Goal: Task Accomplishment & Management: Complete application form

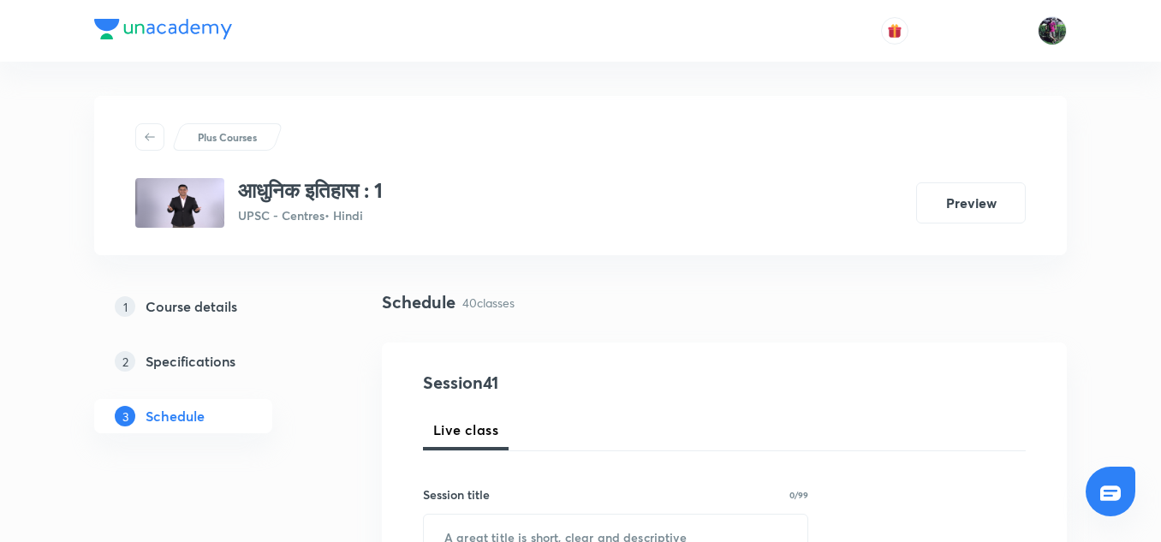
scroll to position [228, 0]
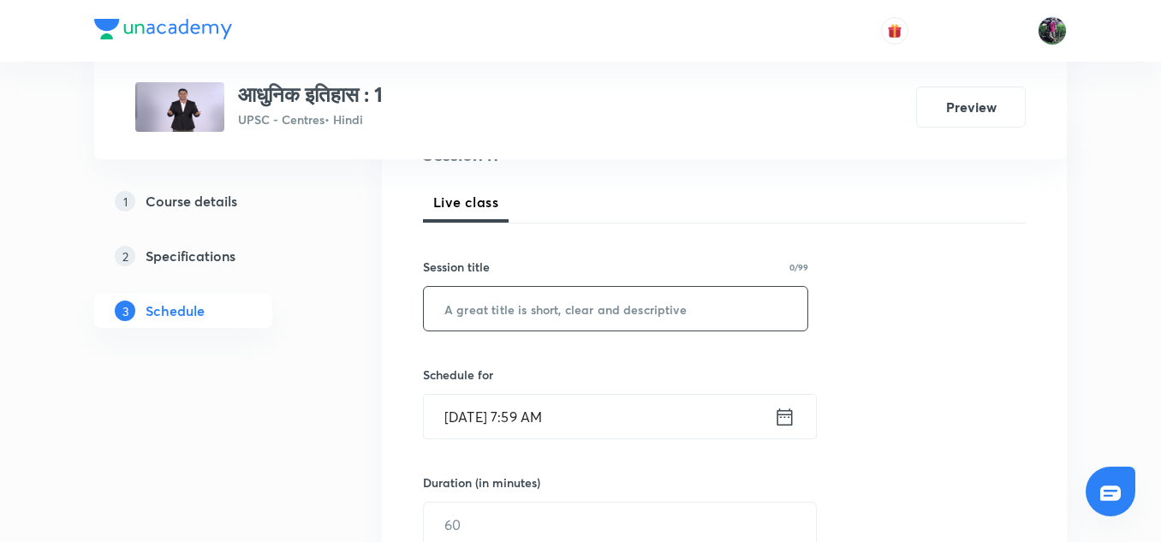
click at [513, 303] on input "text" at bounding box center [616, 309] width 384 height 44
paste input "आधुनिक इतिहास : 40"
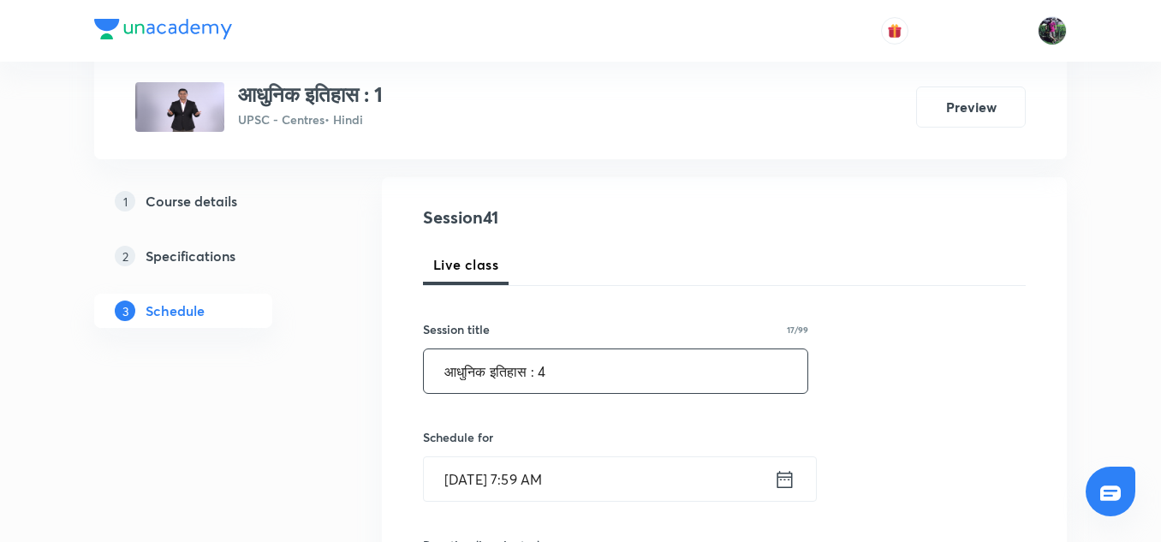
scroll to position [166, 0]
click at [569, 371] on input "आधुनिक इतिहास : 4" at bounding box center [616, 371] width 384 height 44
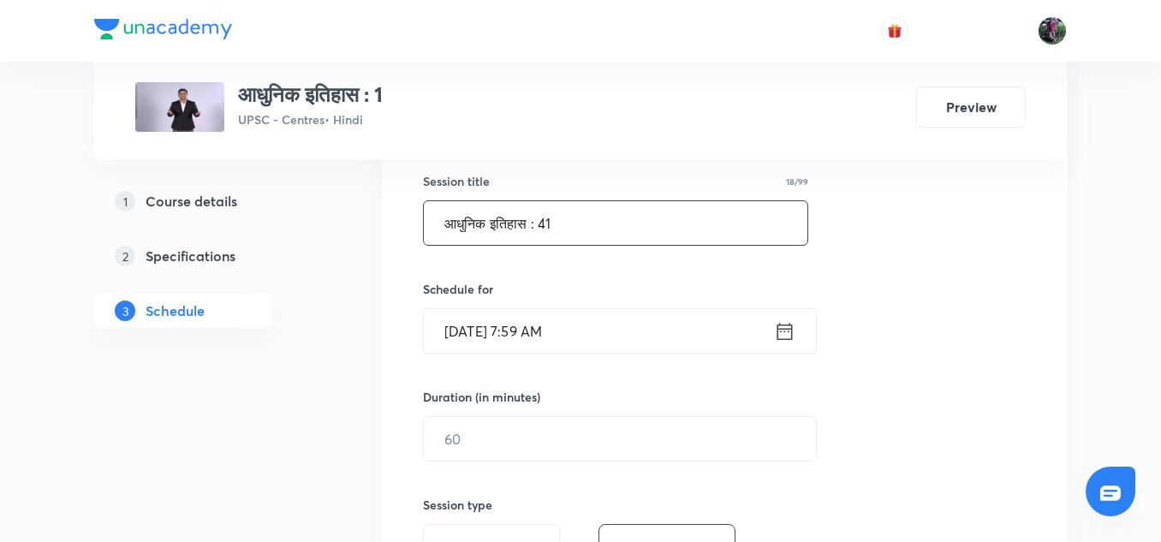
scroll to position [373, 0]
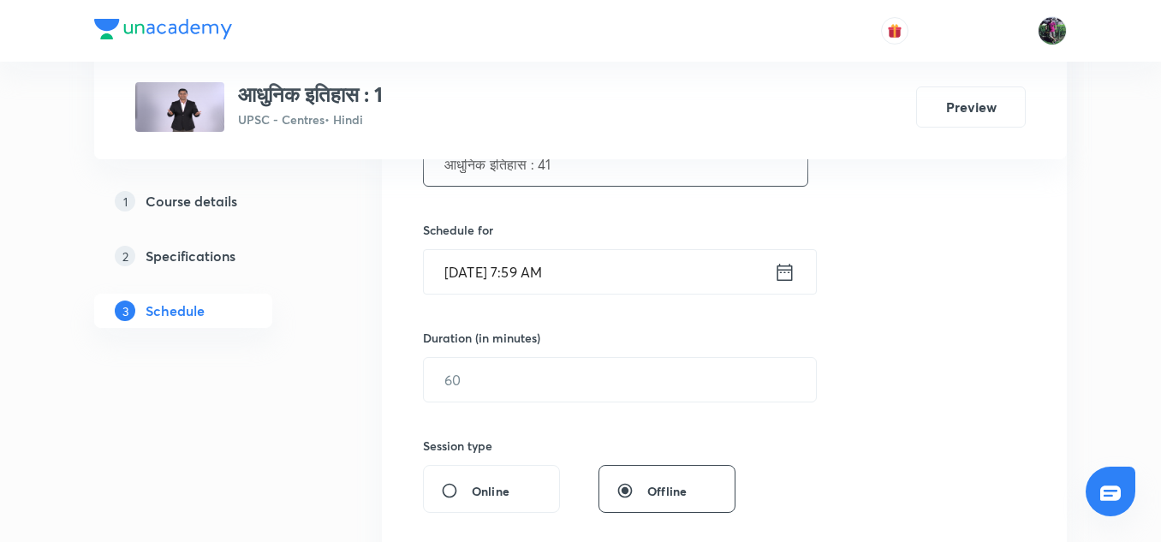
type input "आधुनिक इतिहास : 41"
click at [519, 273] on input "Aug 31, 2025, 7:59 AM" at bounding box center [599, 272] width 350 height 44
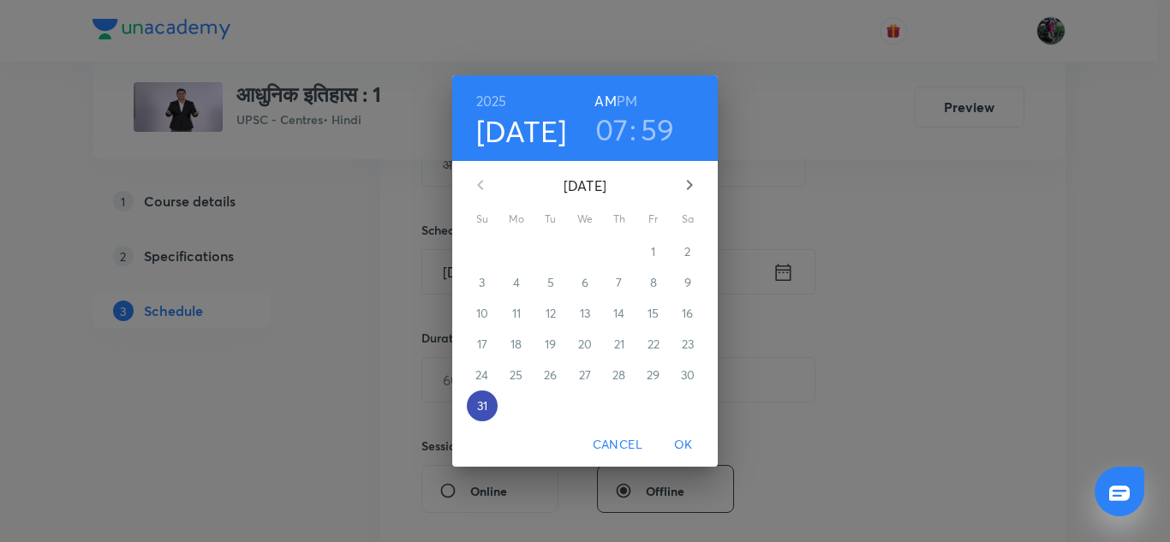
click at [484, 405] on p "31" at bounding box center [482, 405] width 10 height 17
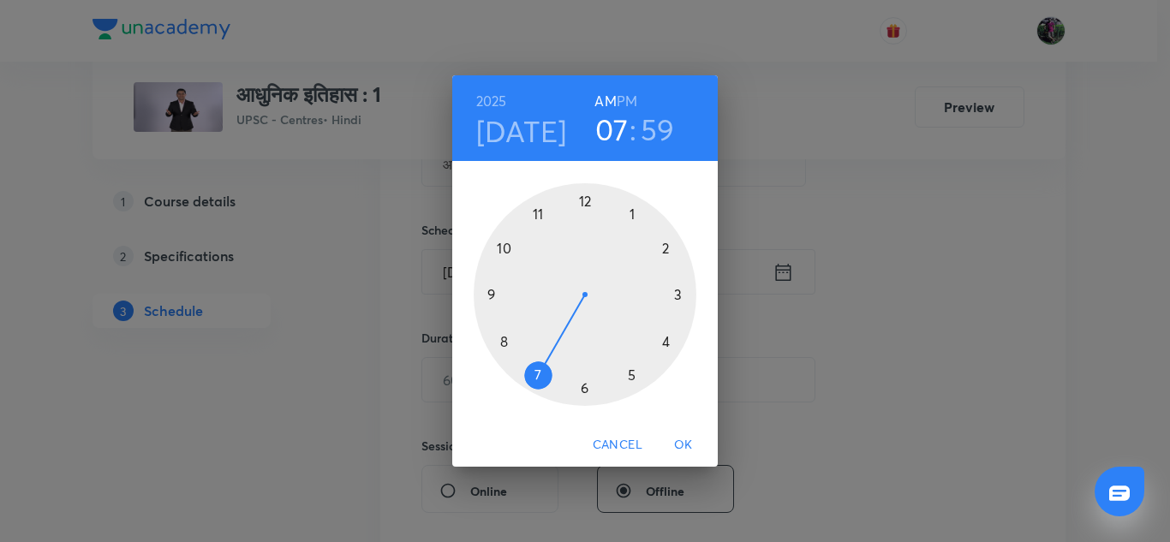
click at [505, 341] on div at bounding box center [585, 294] width 223 height 223
click at [673, 308] on div at bounding box center [585, 294] width 223 height 223
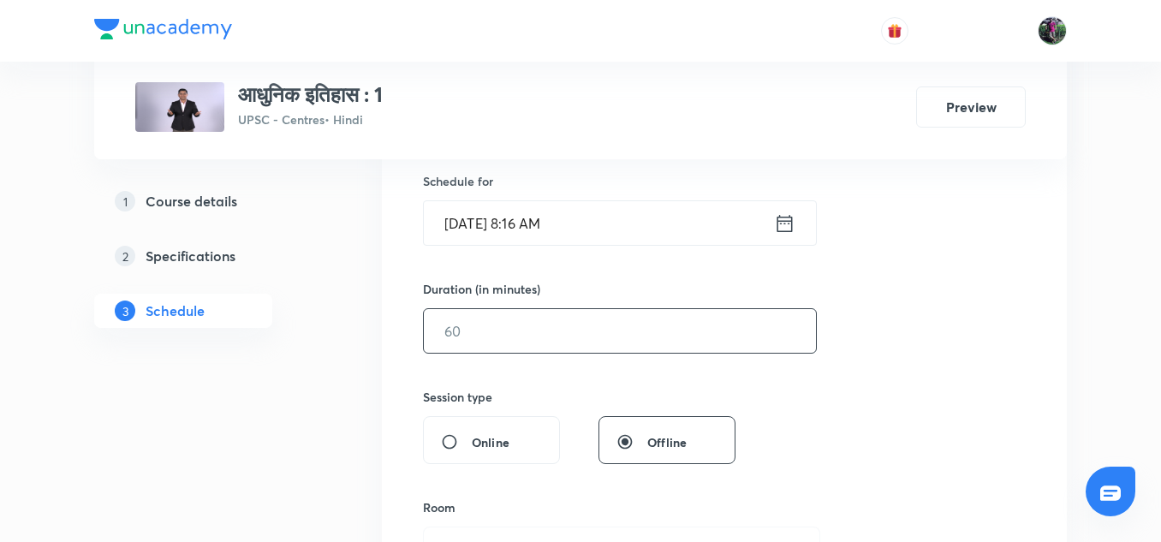
scroll to position [470, 0]
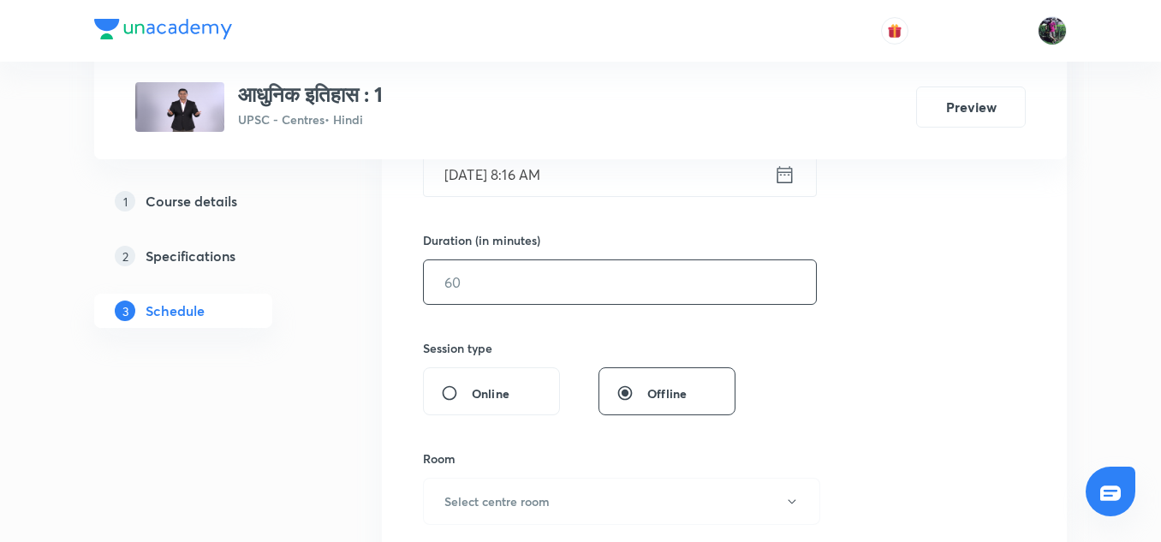
click at [485, 280] on input "text" at bounding box center [620, 282] width 392 height 44
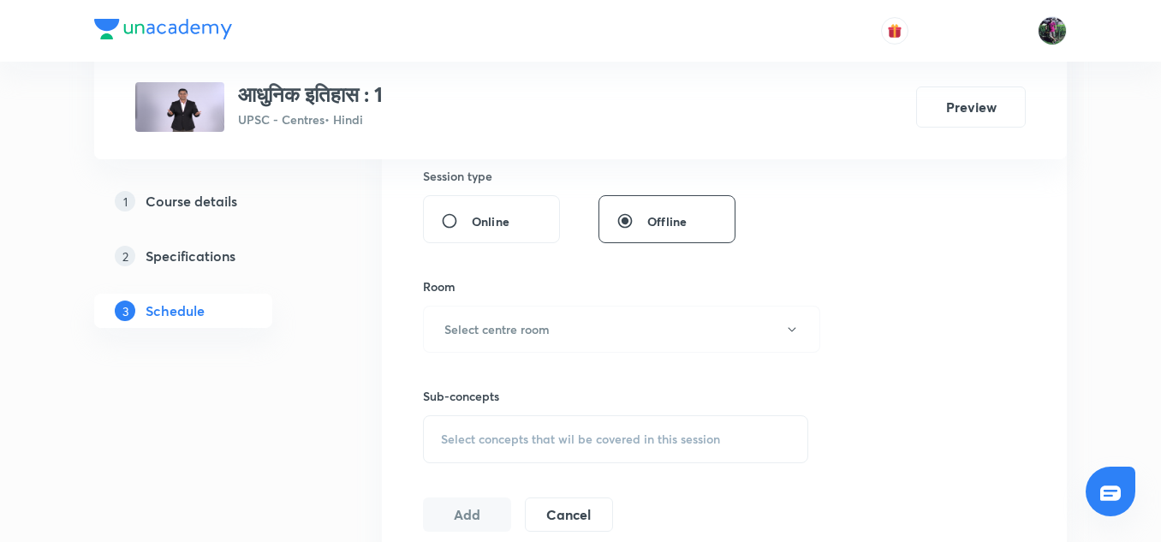
scroll to position [643, 0]
type input "180"
click at [505, 319] on h6 "Select centre room" at bounding box center [496, 328] width 105 height 18
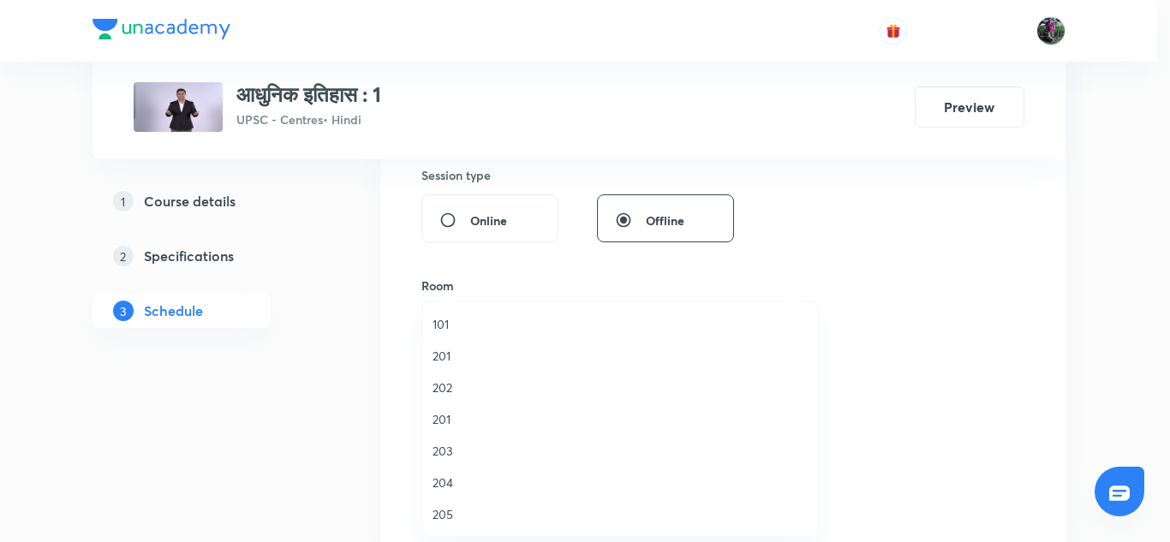
click at [441, 417] on span "201" at bounding box center [619, 419] width 375 height 18
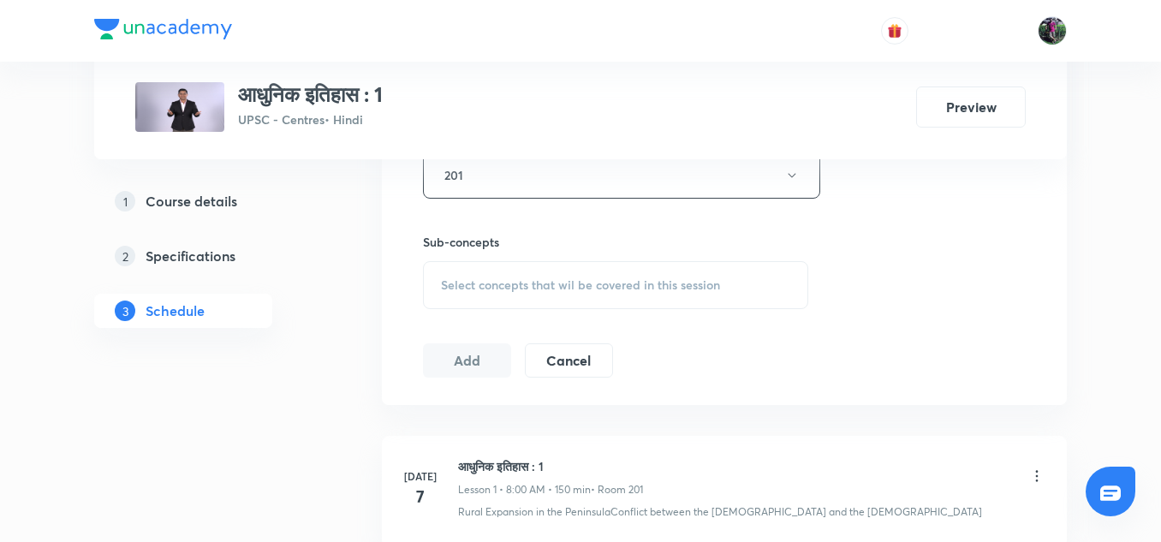
scroll to position [798, 0]
click at [557, 274] on div "Select concepts that wil be covered in this session" at bounding box center [615, 283] width 385 height 48
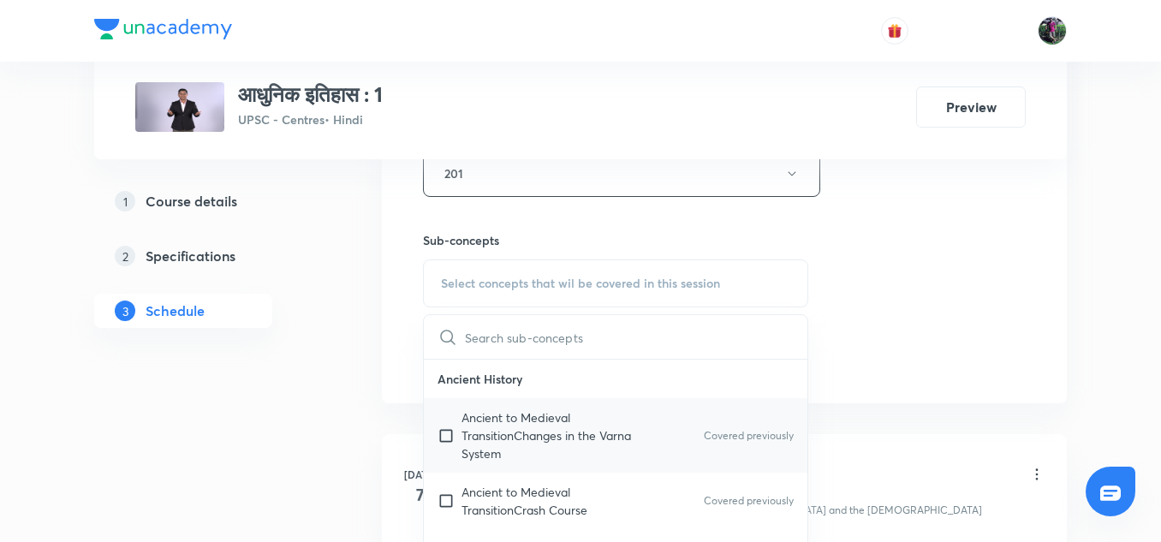
click at [495, 417] on p "Ancient to Medieval TransitionChanges in the Varna System" at bounding box center [548, 435] width 173 height 54
checkbox input "true"
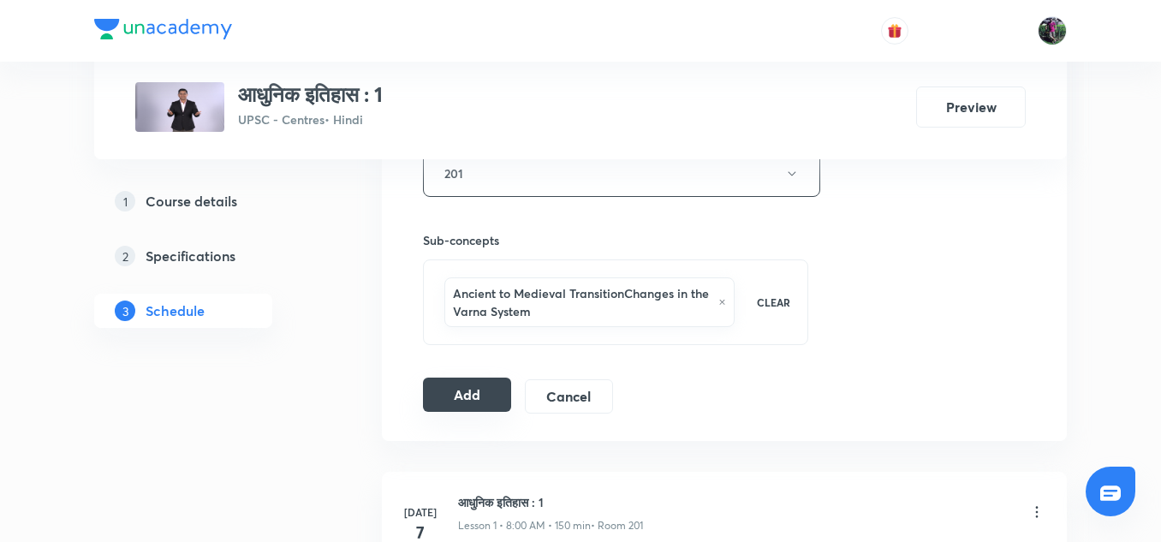
click at [459, 398] on button "Add" at bounding box center [467, 395] width 88 height 34
click at [458, 393] on button "Add" at bounding box center [467, 395] width 88 height 34
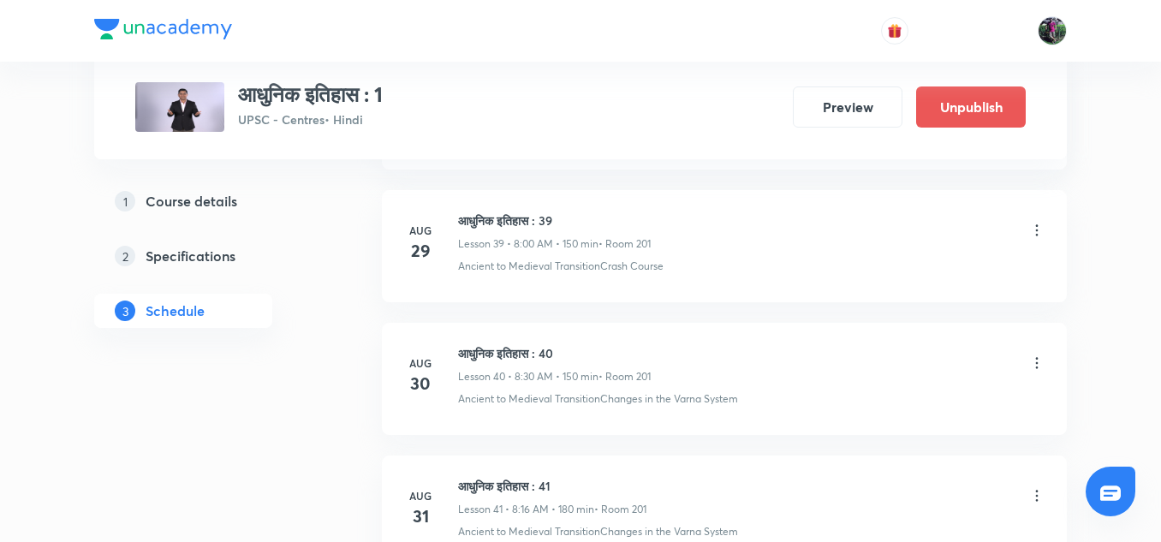
scroll to position [6273, 0]
